Goal: Transaction & Acquisition: Purchase product/service

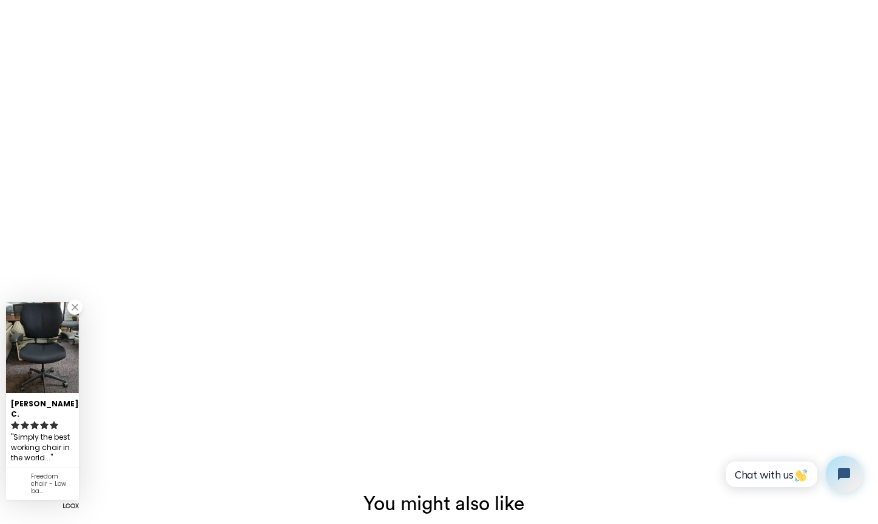
scroll to position [1390, 0]
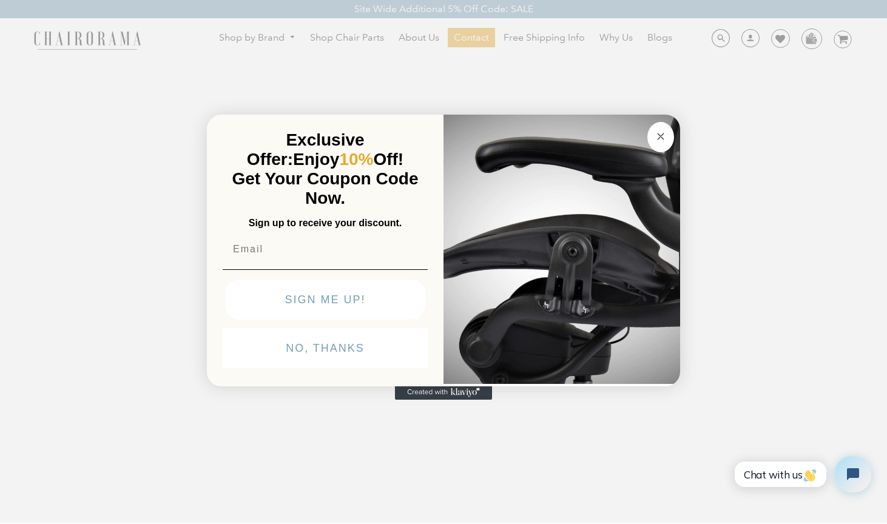
click at [654, 141] on icon "Close dialog" at bounding box center [660, 136] width 15 height 15
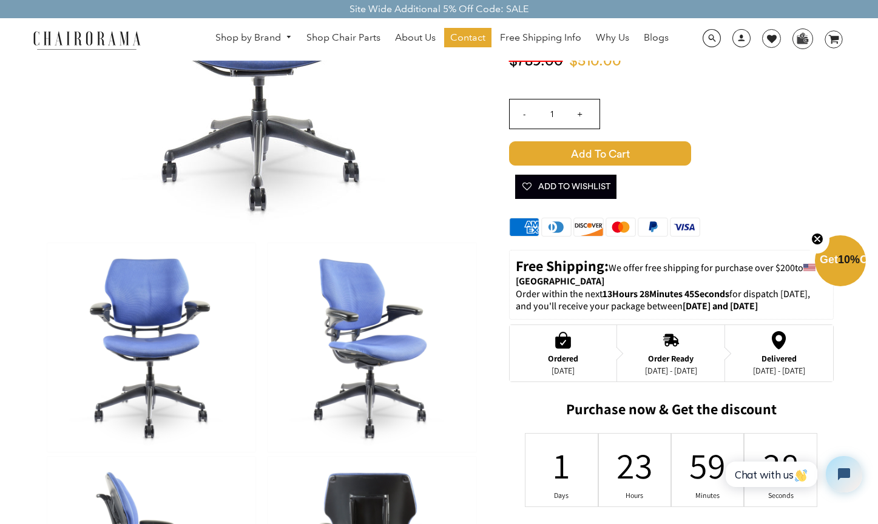
scroll to position [0, 0]
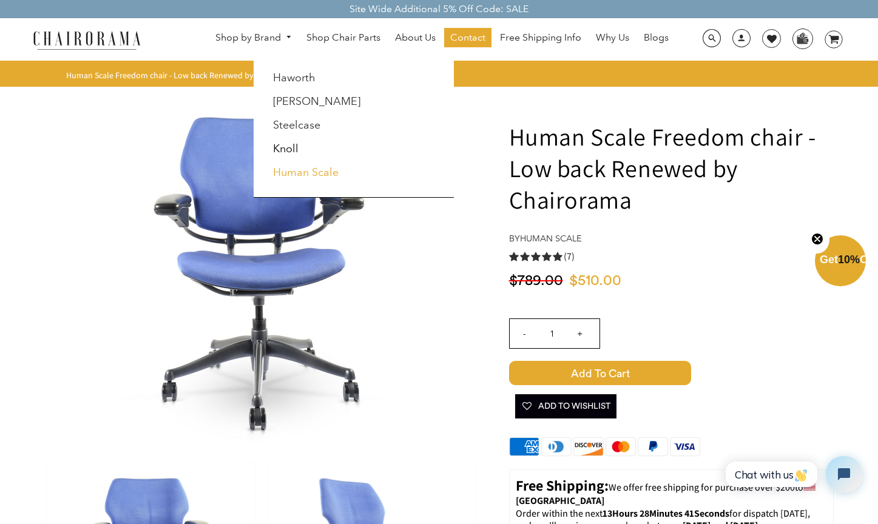
click at [316, 169] on link "Human Scale" at bounding box center [306, 172] width 66 height 13
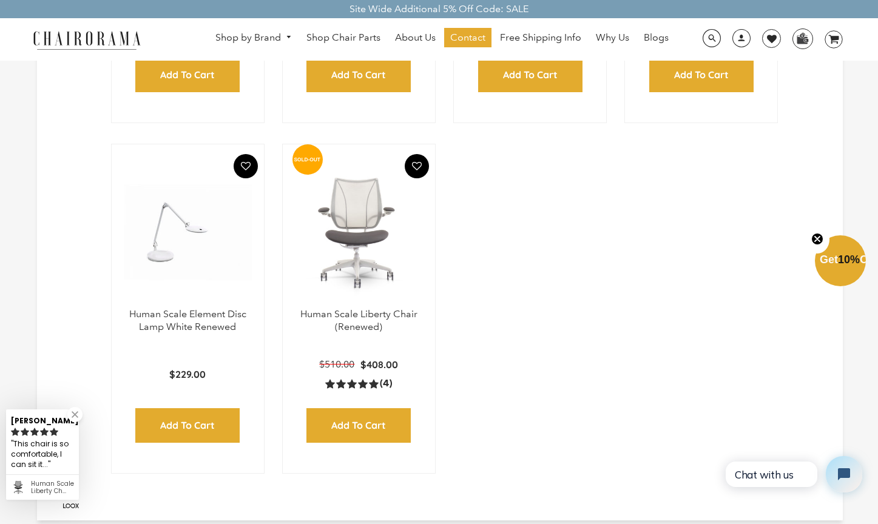
scroll to position [244, 0]
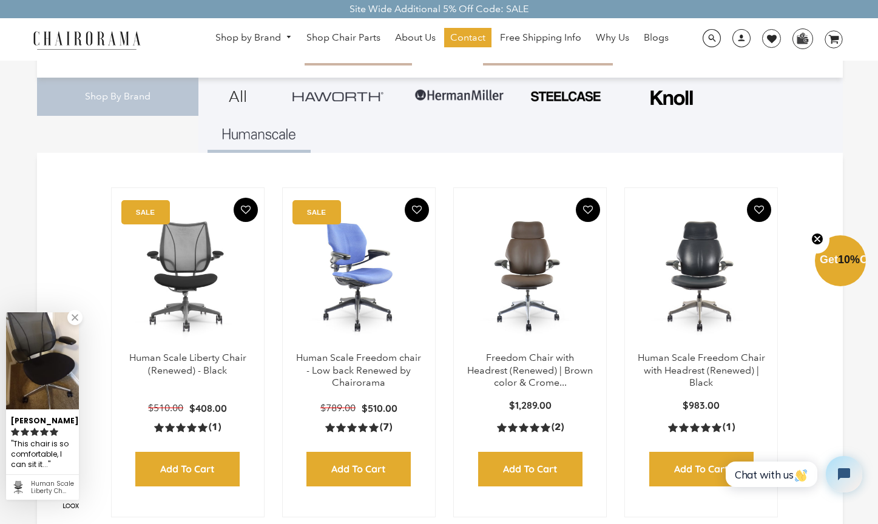
click at [392, 291] on img at bounding box center [359, 276] width 128 height 152
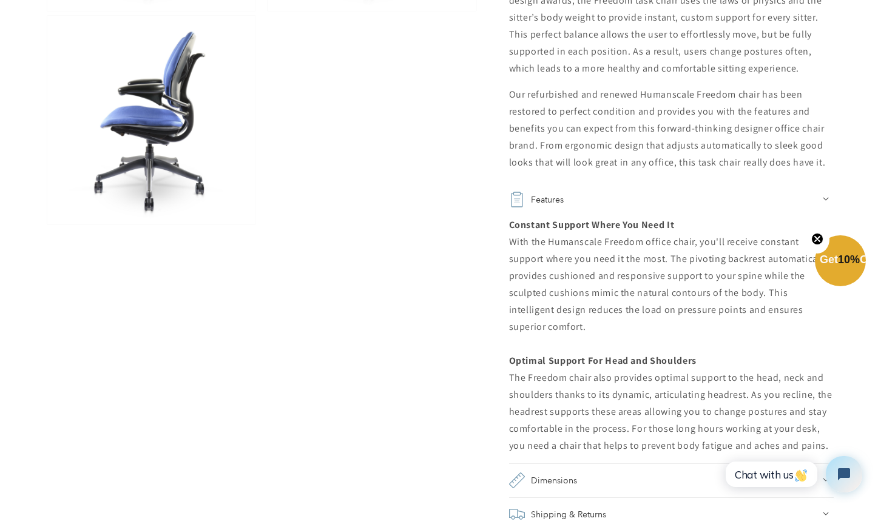
scroll to position [1011, 0]
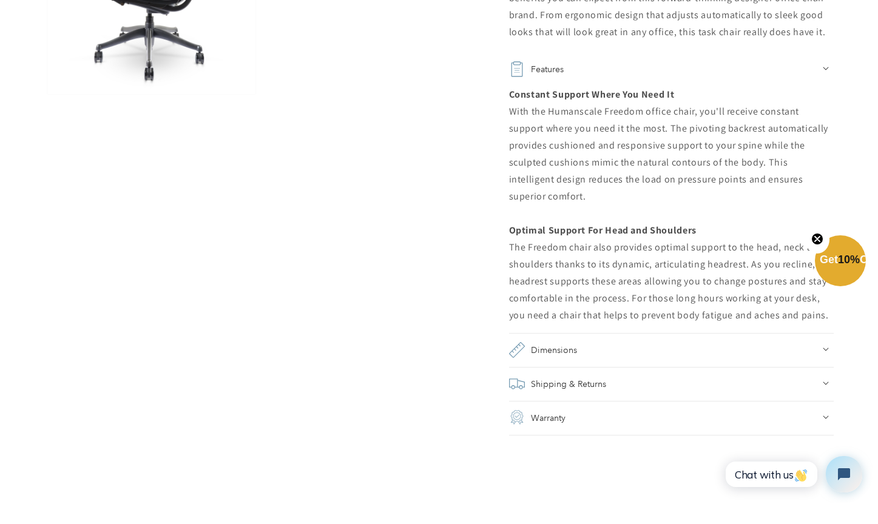
click at [577, 375] on h2 "Shipping & Returns" at bounding box center [568, 383] width 75 height 17
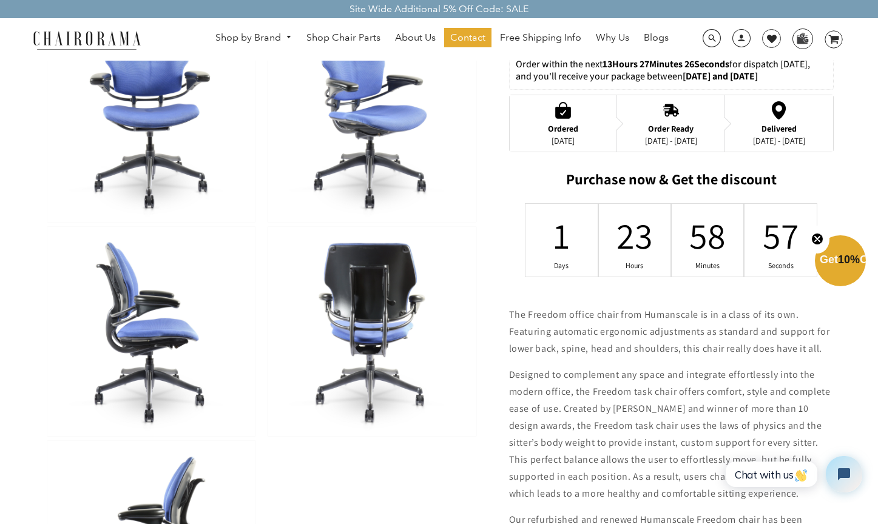
scroll to position [0, 0]
